Goal: Information Seeking & Learning: Learn about a topic

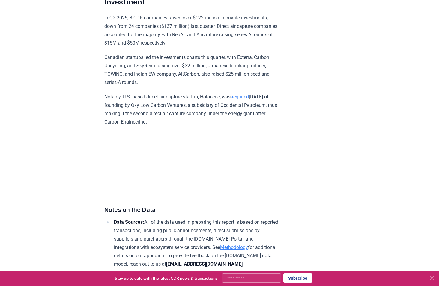
scroll to position [3609, 0]
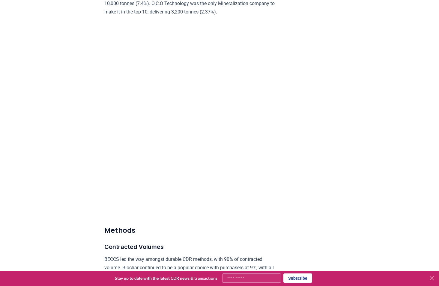
scroll to position [2572, 0]
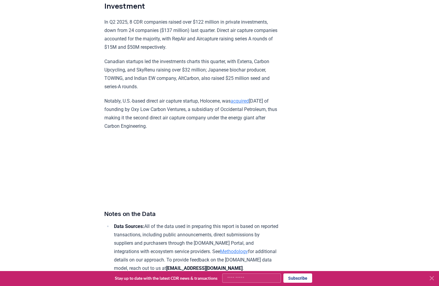
scroll to position [3592, 0]
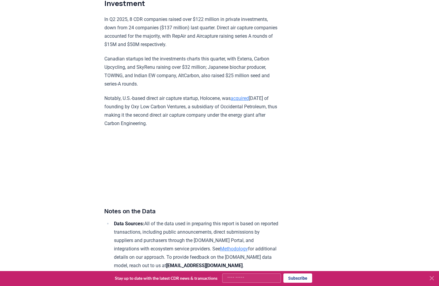
click at [249, 215] on h3 "Notes on the Data" at bounding box center [191, 212] width 175 height 10
click at [218, 231] on li "Data Sources: All of the data used in preparing this report is based on reporte…" at bounding box center [196, 245] width 168 height 50
click at [211, 111] on p "Notably, U.S.-based direct air capture startup, Holocene, was acquired within t…" at bounding box center [191, 111] width 175 height 34
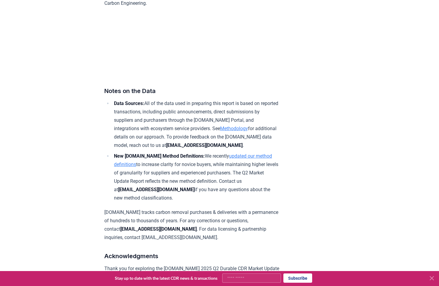
scroll to position [3707, 0]
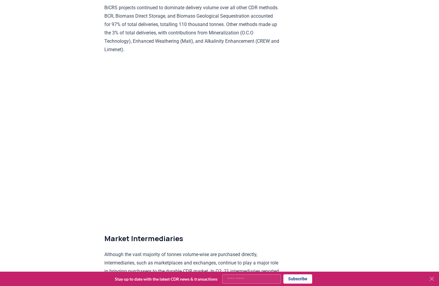
scroll to position [3049, 0]
